Goal: Information Seeking & Learning: Understand process/instructions

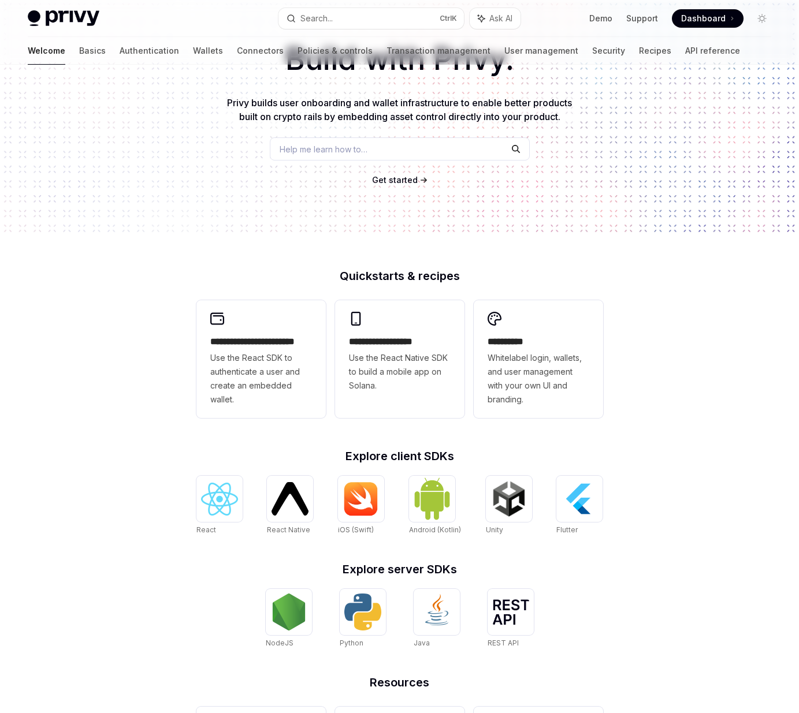
scroll to position [205, 0]
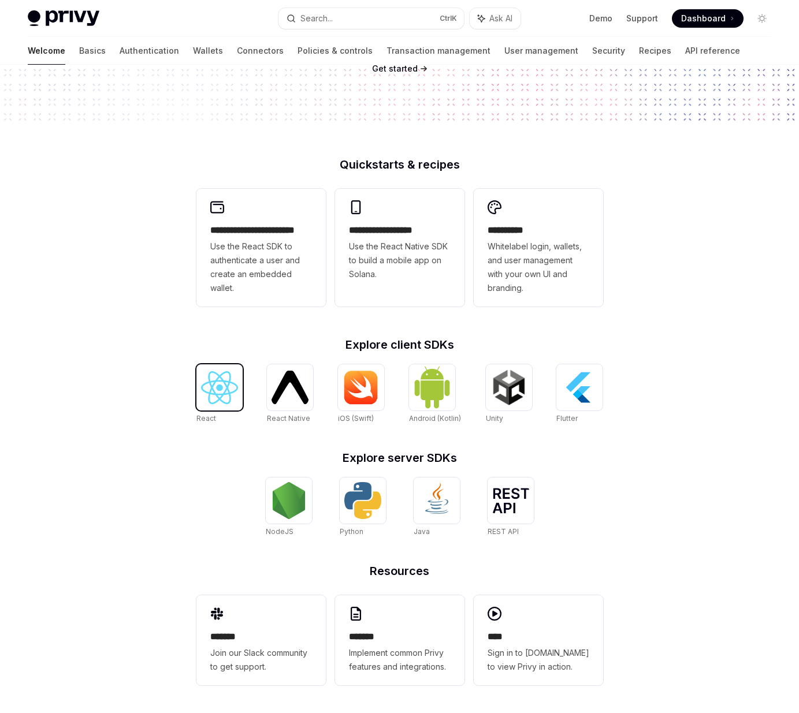
click at [237, 386] on img at bounding box center [219, 387] width 37 height 33
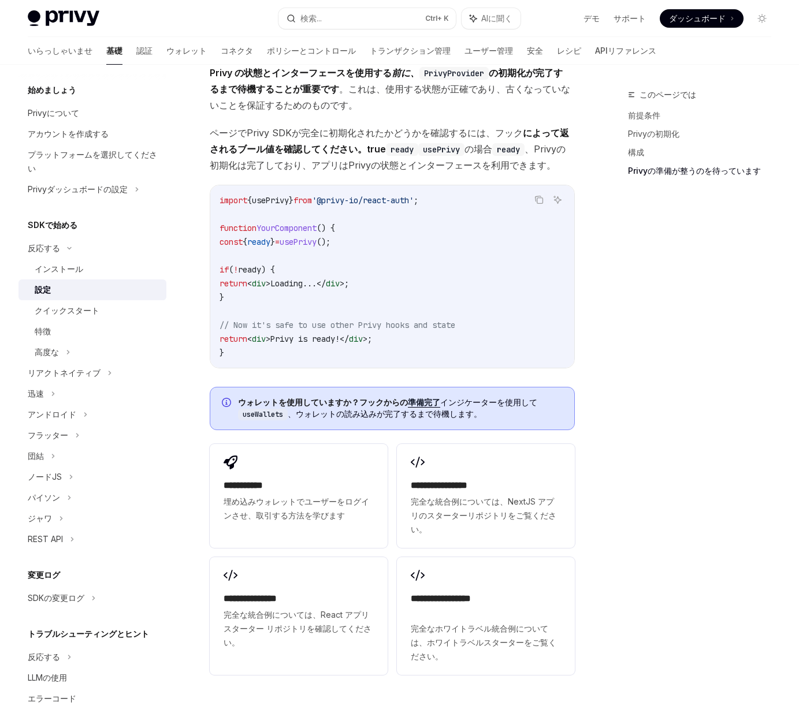
scroll to position [1395, 0]
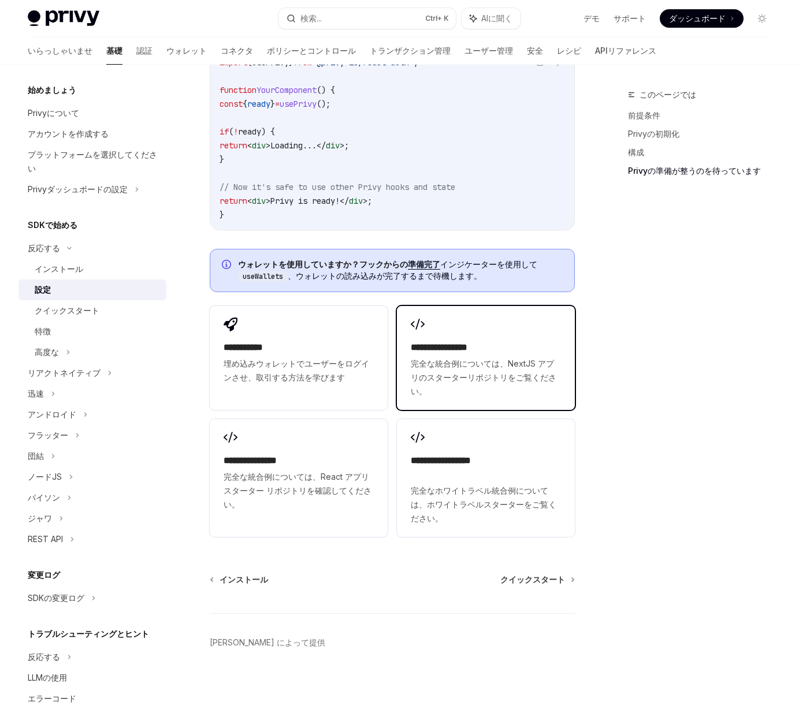
click at [471, 327] on div "**********" at bounding box center [486, 358] width 178 height 104
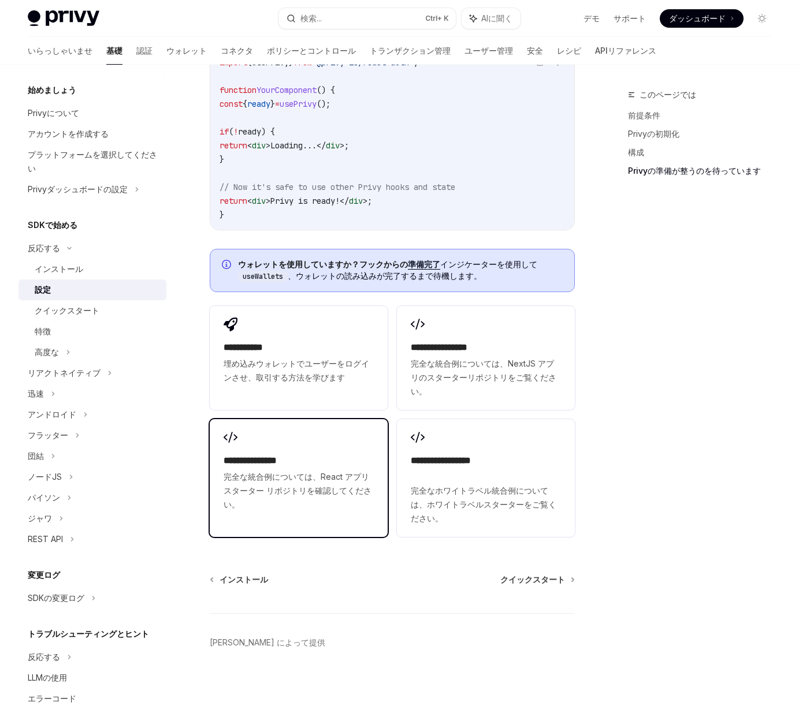
click at [299, 449] on div "**********" at bounding box center [299, 471] width 178 height 104
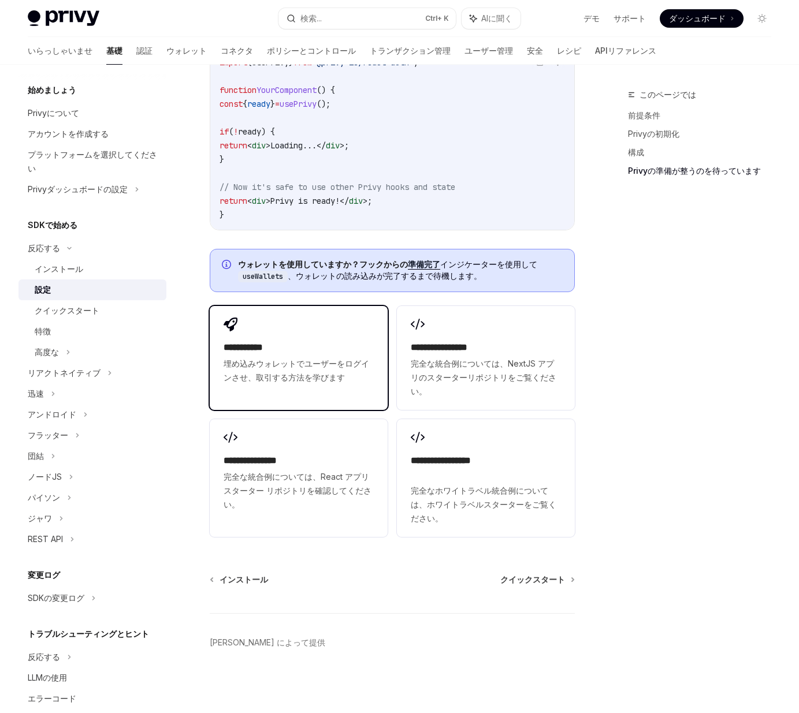
click at [349, 343] on h2 "**********" at bounding box center [299, 348] width 150 height 14
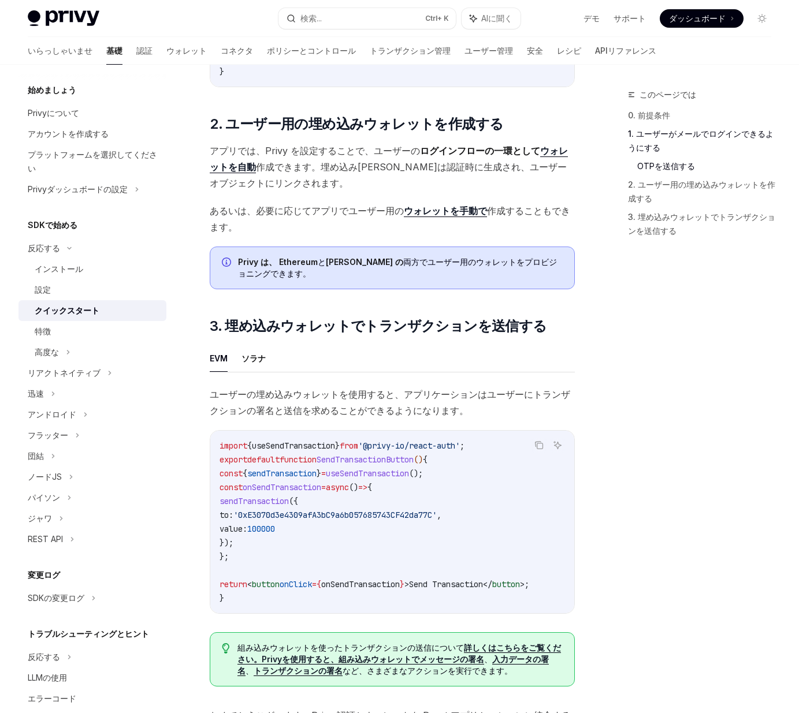
scroll to position [805, 0]
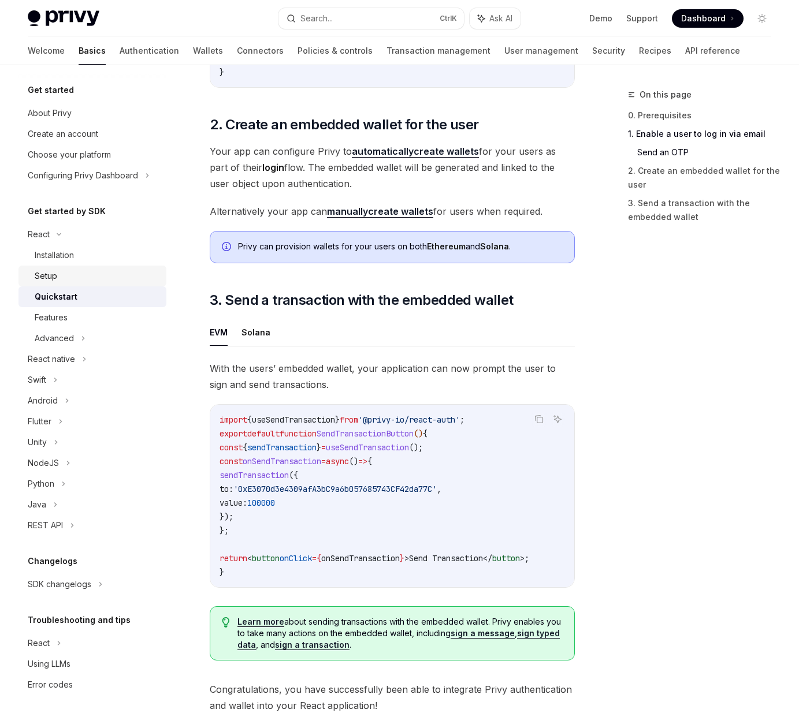
click at [75, 274] on div "Setup" at bounding box center [97, 276] width 125 height 14
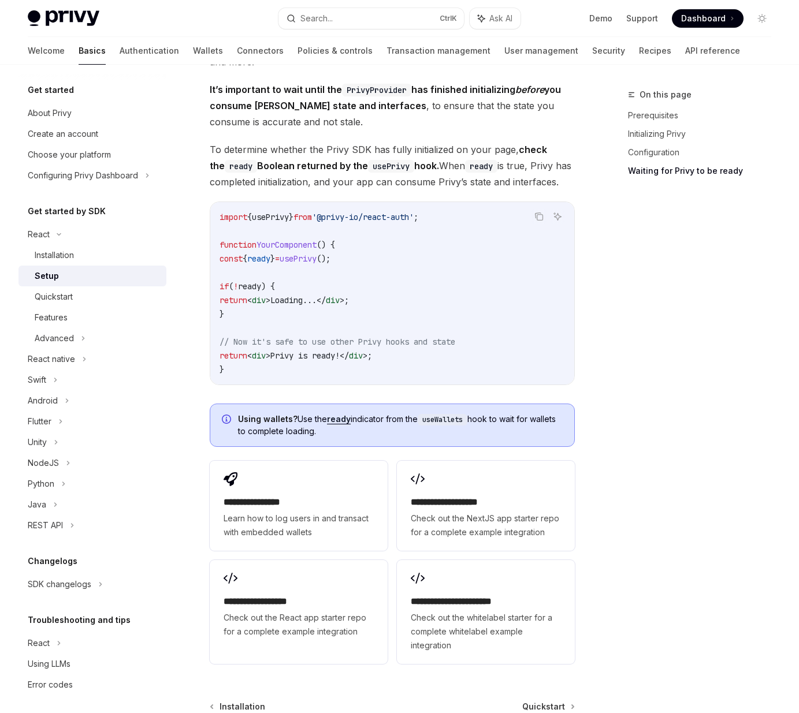
scroll to position [1248, 0]
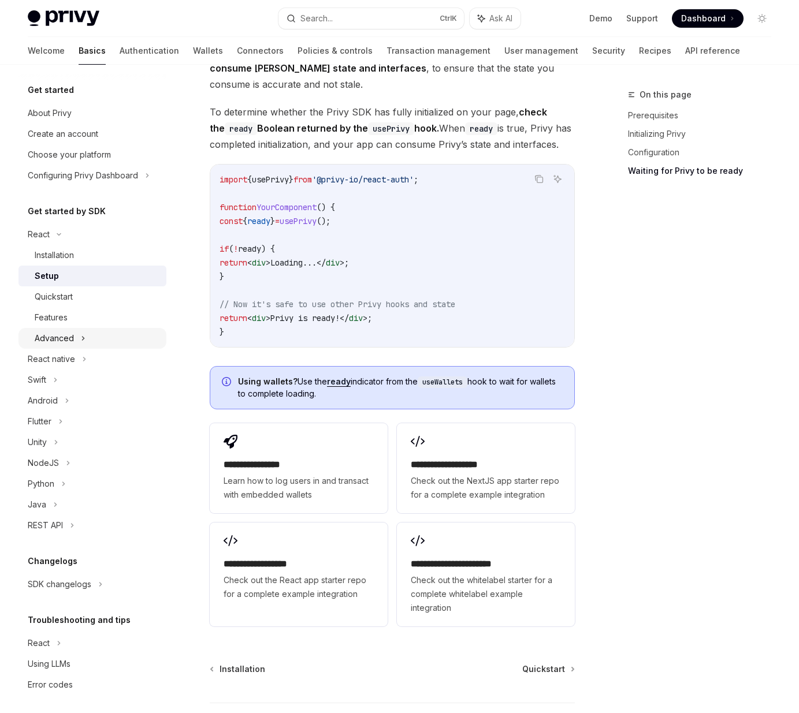
click at [112, 338] on div "Advanced" at bounding box center [92, 338] width 148 height 21
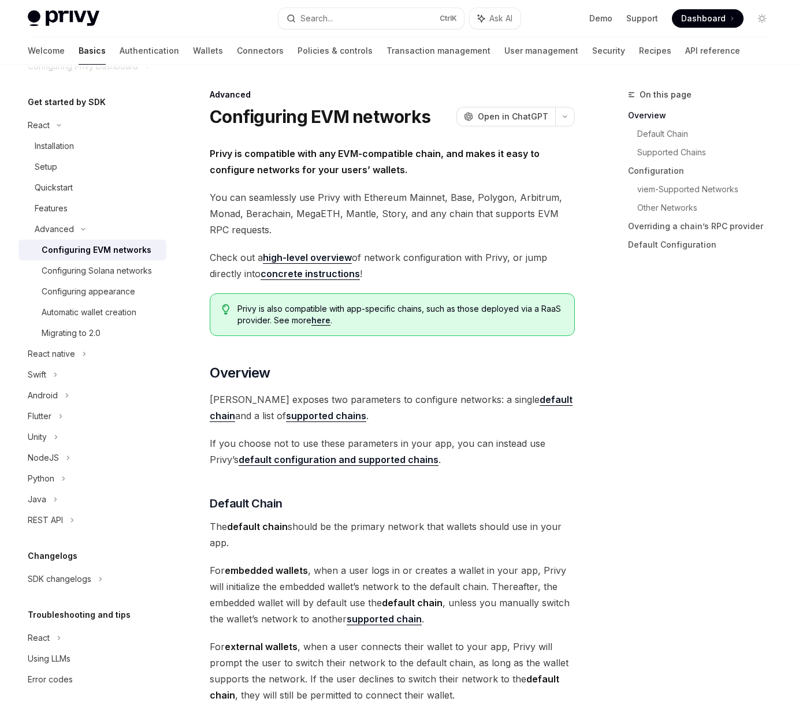
scroll to position [123, 0]
click at [51, 136] on div "React" at bounding box center [92, 125] width 148 height 21
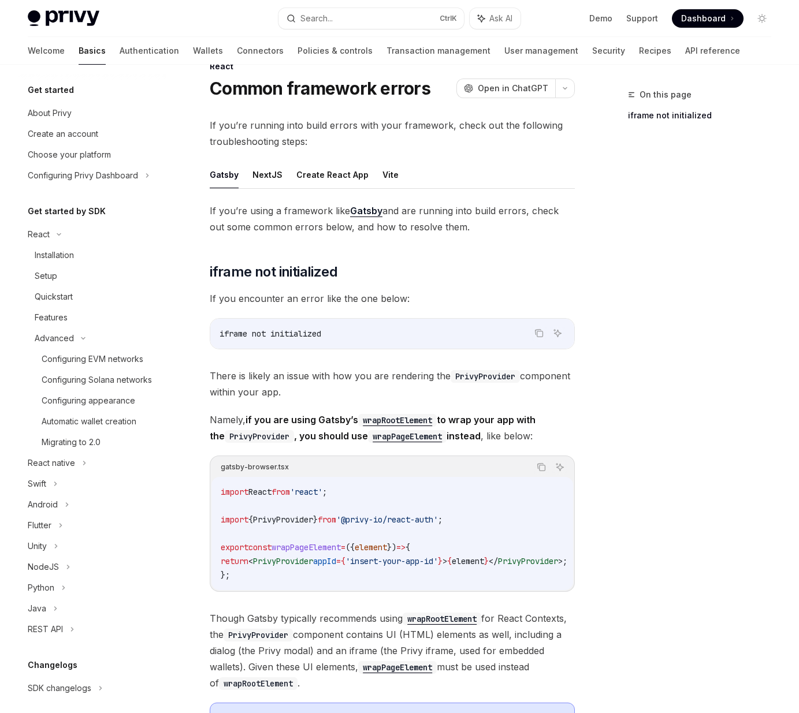
scroll to position [28, 0]
click at [120, 50] on link "Authentication" at bounding box center [150, 51] width 60 height 28
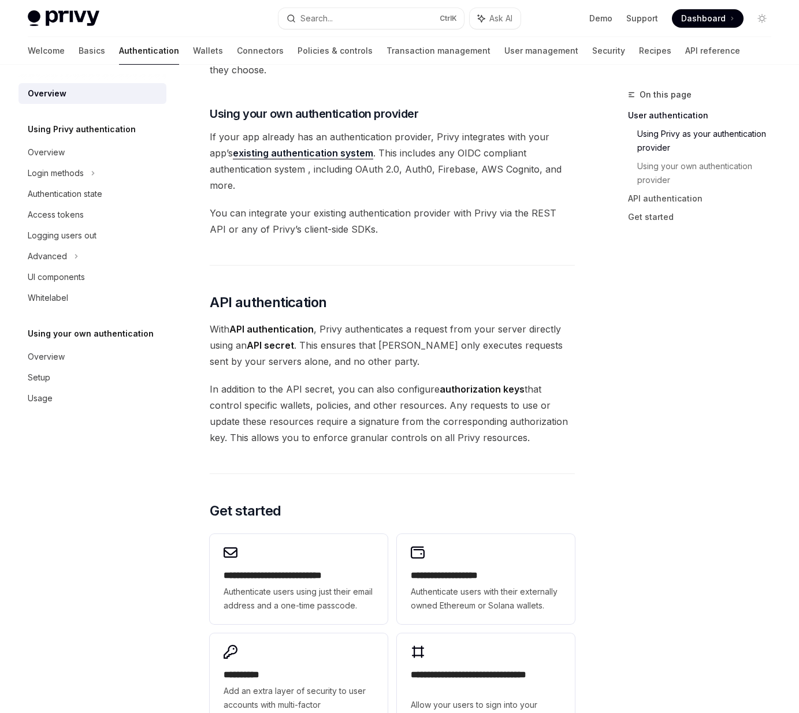
scroll to position [652, 0]
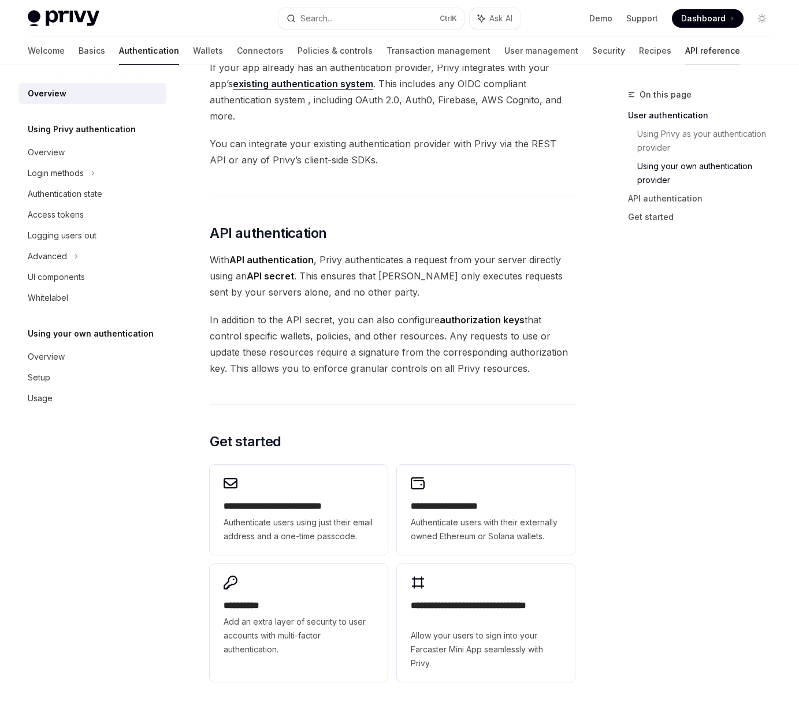
click at [685, 48] on link "API reference" at bounding box center [712, 51] width 55 height 28
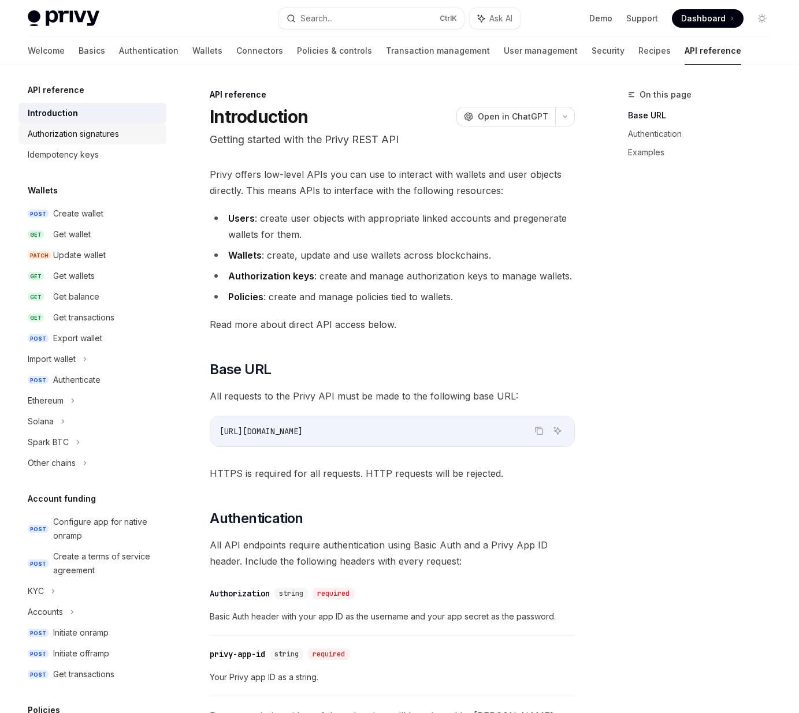
click at [90, 132] on div "Authorization signatures" at bounding box center [73, 134] width 91 height 14
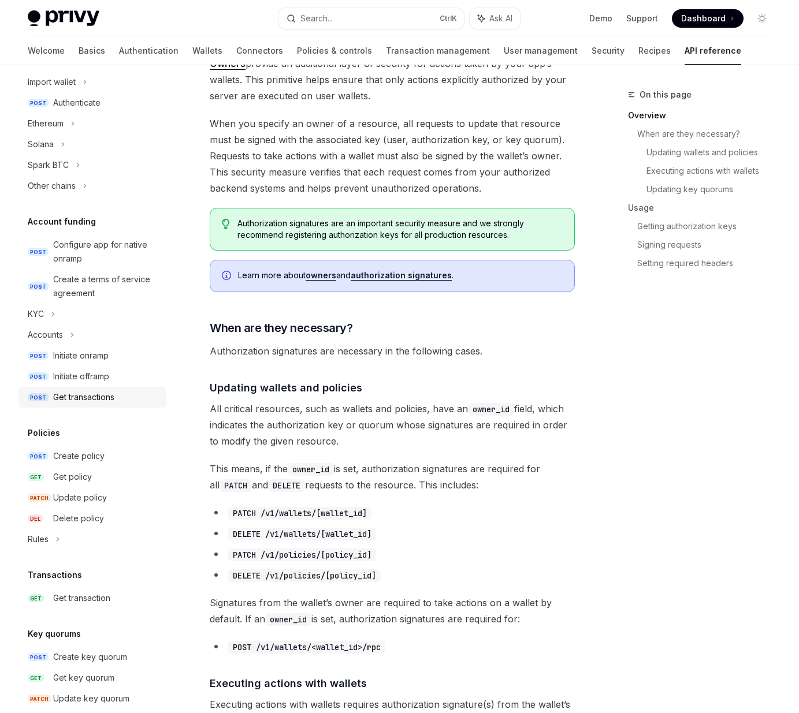
scroll to position [69, 0]
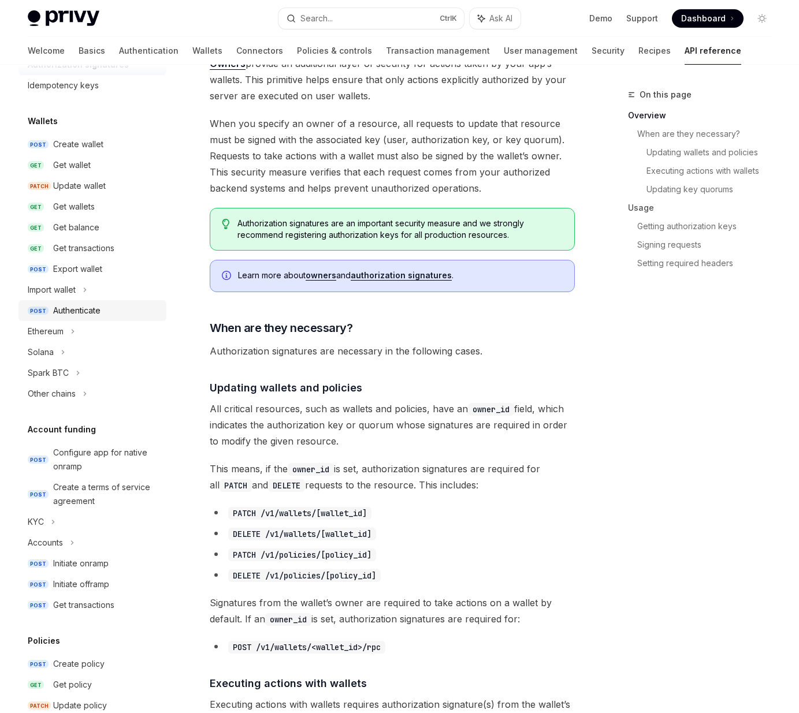
click at [111, 319] on link "POST Authenticate" at bounding box center [92, 310] width 148 height 21
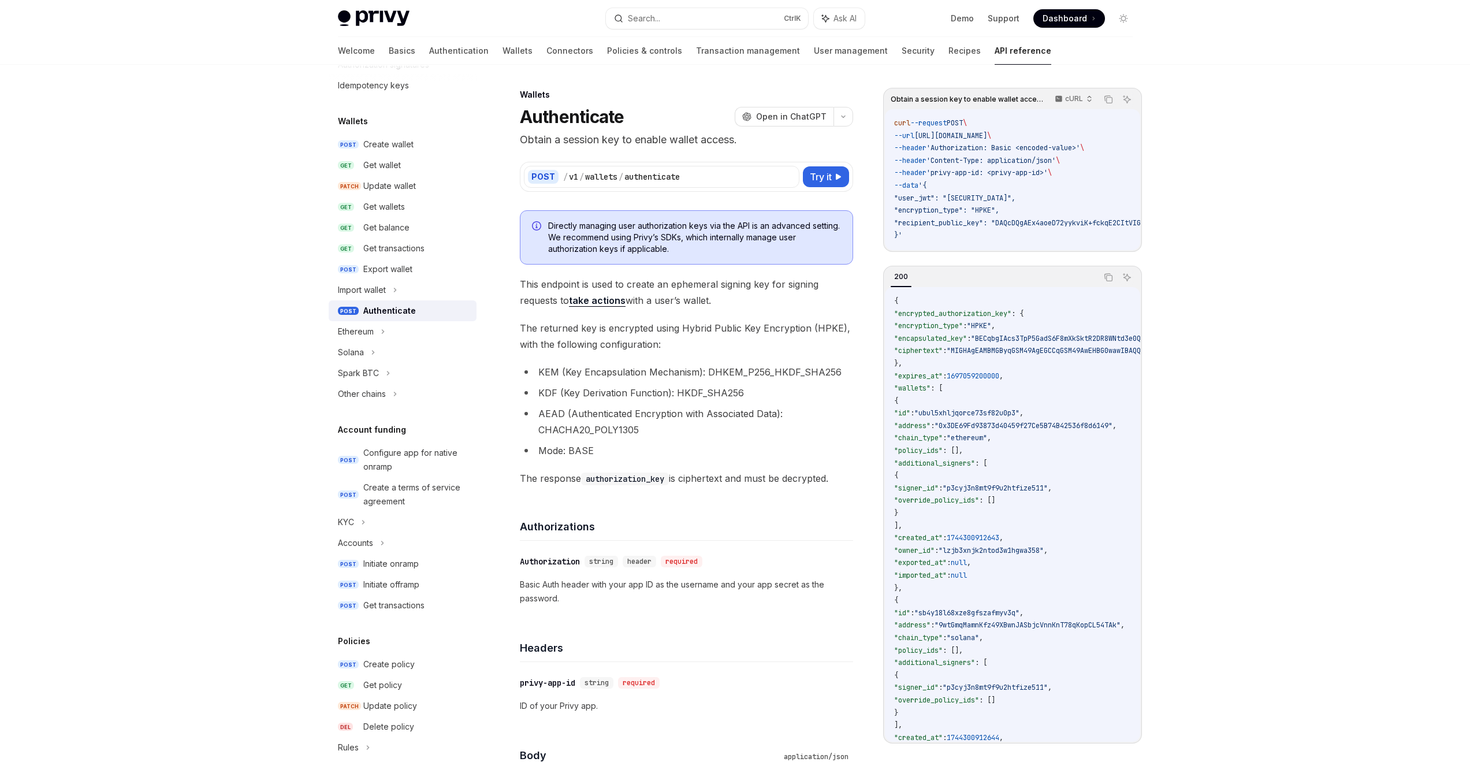
click at [798, 183] on span "Try it" at bounding box center [821, 177] width 22 height 14
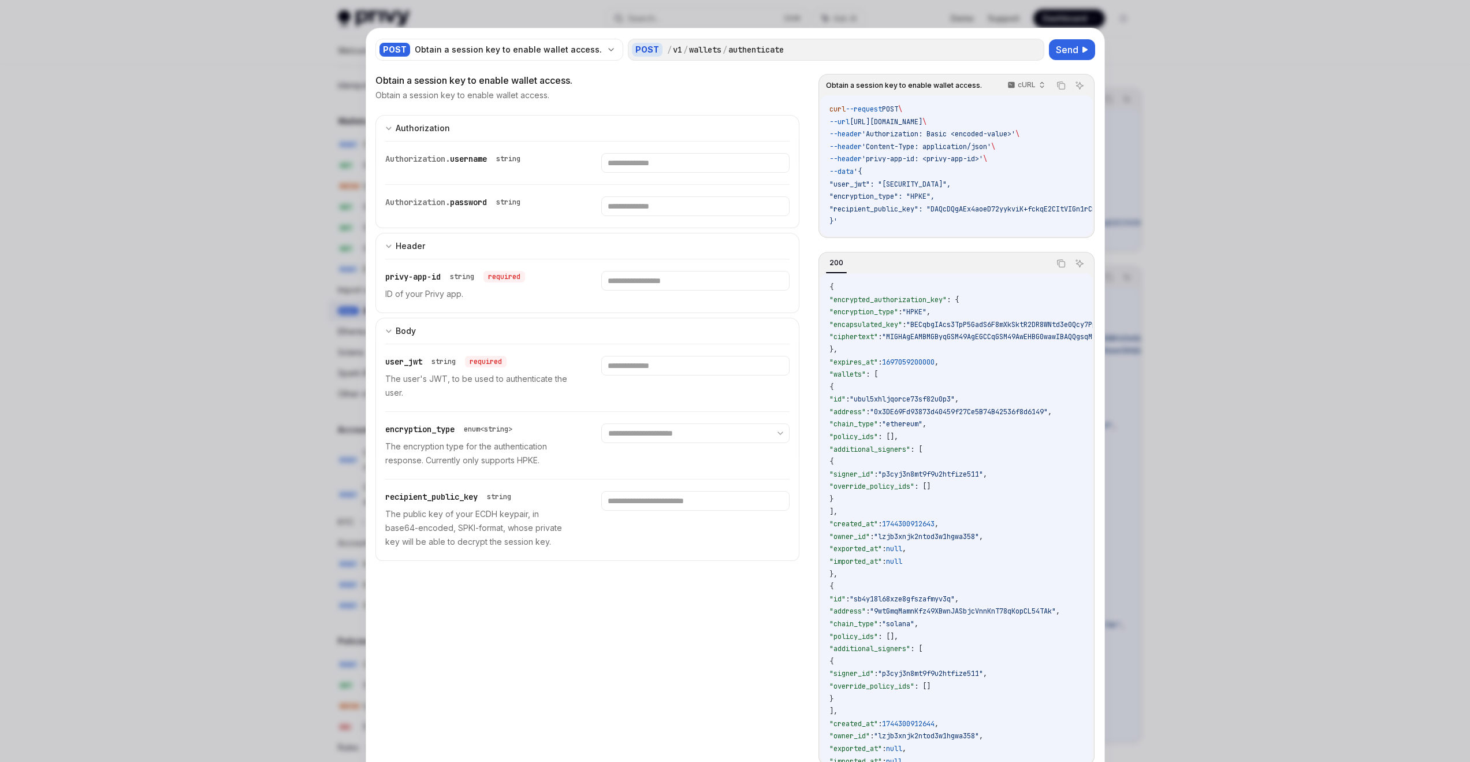
click at [798, 127] on div at bounding box center [735, 381] width 1470 height 762
type textarea "*"
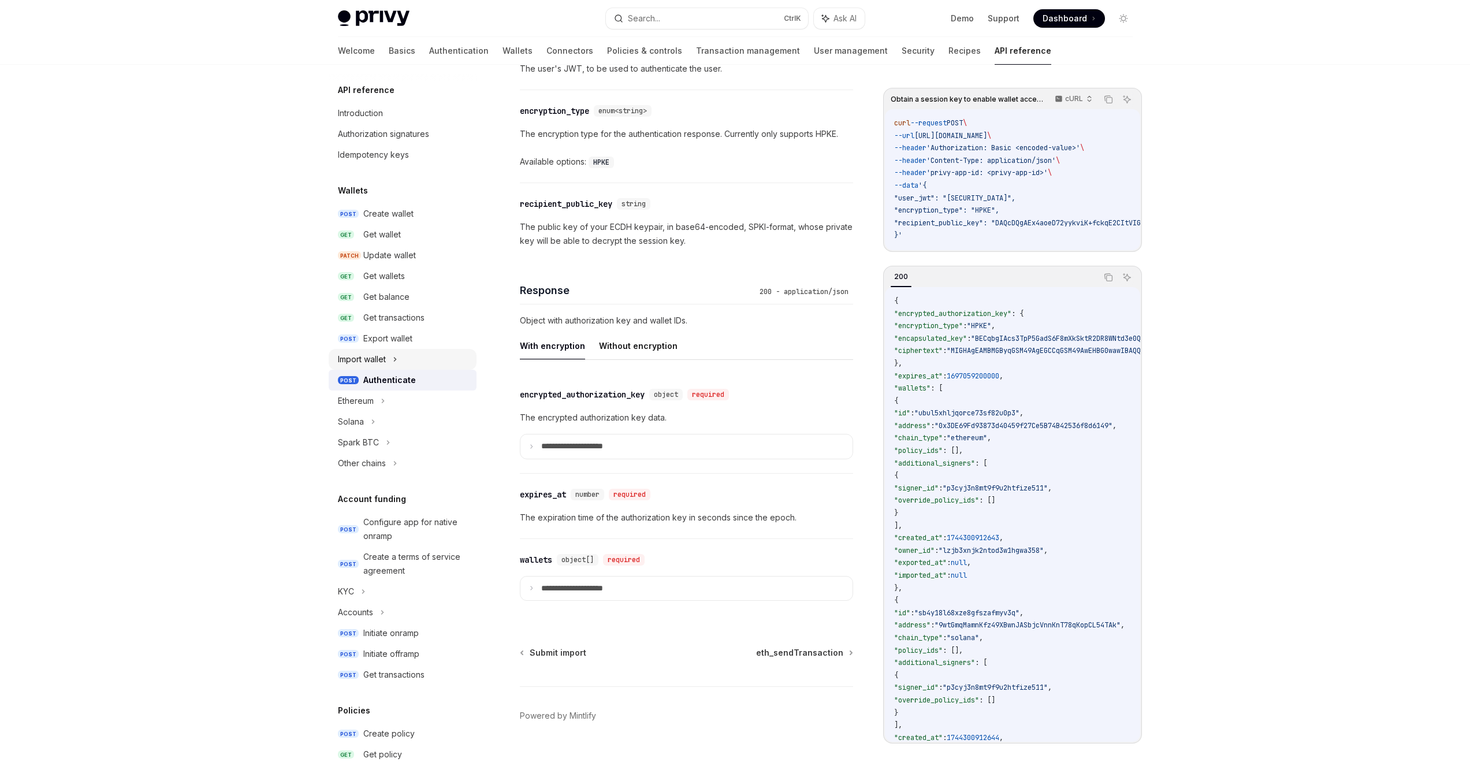
scroll to position [624, 0]
